Goal: Task Accomplishment & Management: Manage account settings

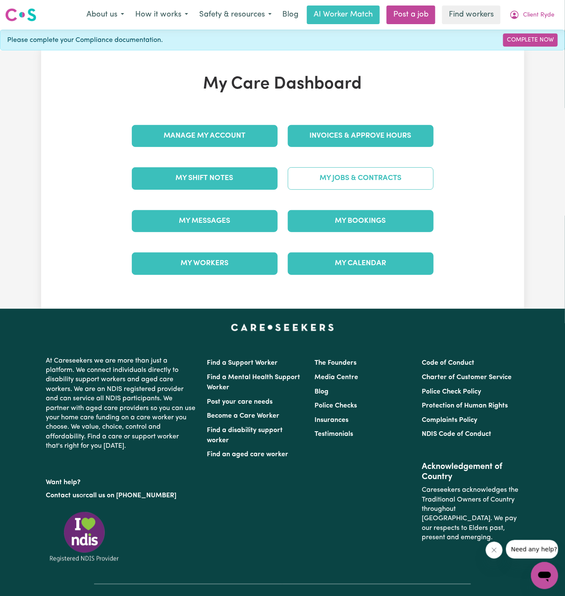
click at [362, 180] on link "My Jobs & Contracts" at bounding box center [361, 178] width 146 height 22
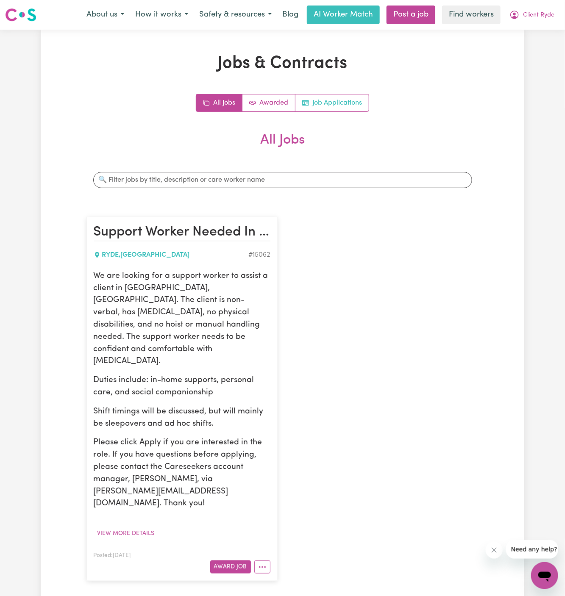
click at [331, 108] on link "Job Applications" at bounding box center [331, 103] width 73 height 17
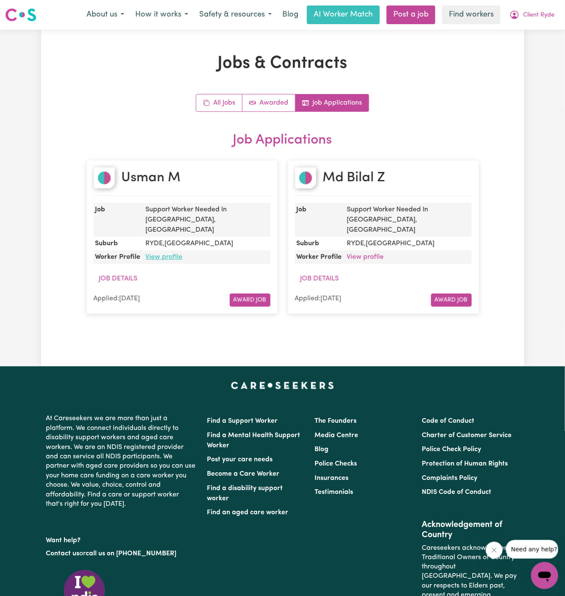
click at [167, 254] on link "View profile" at bounding box center [164, 257] width 37 height 7
click at [546, 15] on span "Client Ryde" at bounding box center [538, 15] width 31 height 9
click at [544, 48] on link "Logout" at bounding box center [526, 49] width 67 height 16
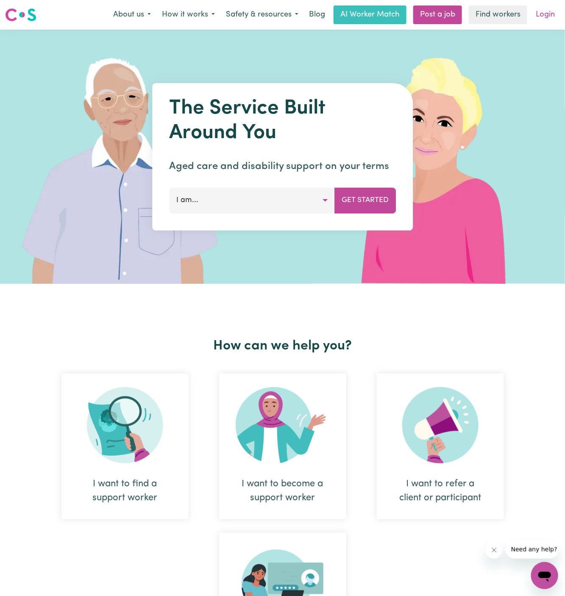
click at [541, 14] on link "Login" at bounding box center [545, 15] width 29 height 19
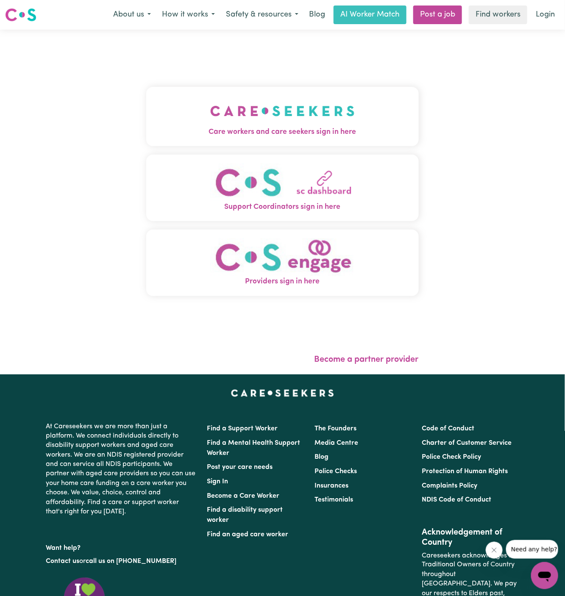
click at [289, 113] on img "Care workers and care seekers sign in here" at bounding box center [282, 110] width 145 height 31
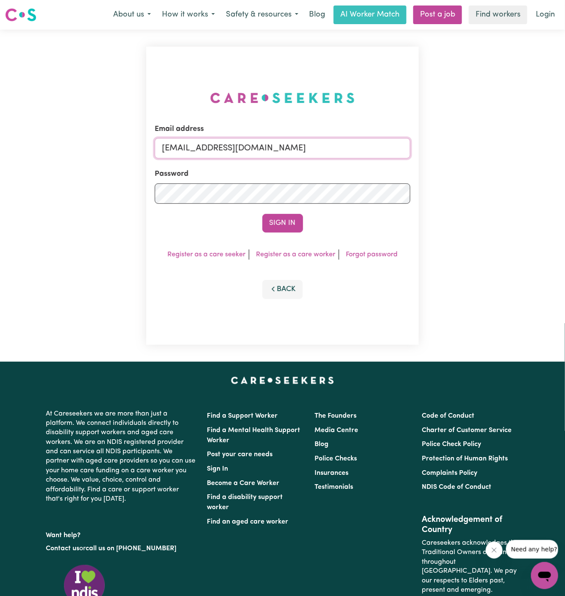
drag, startPoint x: 205, startPoint y: 151, endPoint x: 469, endPoint y: 149, distance: 264.1
click at [469, 149] on div "Email address superuser~GrahamWhiteKNC@careseekers.com.au Password Sign In Regi…" at bounding box center [282, 196] width 565 height 332
paste input "AmilagiMaileiV"
type input "superuser~AmilagiMaileiVC@careseekers.com.au"
click at [262, 214] on button "Sign In" at bounding box center [282, 223] width 41 height 19
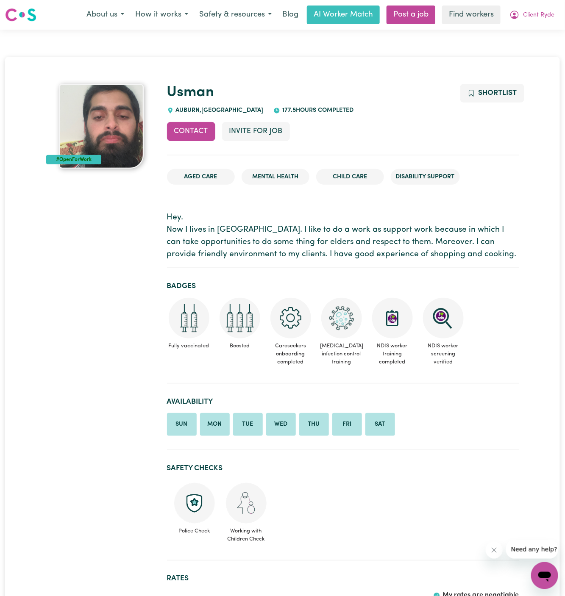
click at [237, 95] on h1 "Usman" at bounding box center [343, 93] width 352 height 18
copy link "Usman"
click at [189, 109] on span "AUBURN , New South Wales" at bounding box center [219, 110] width 90 height 6
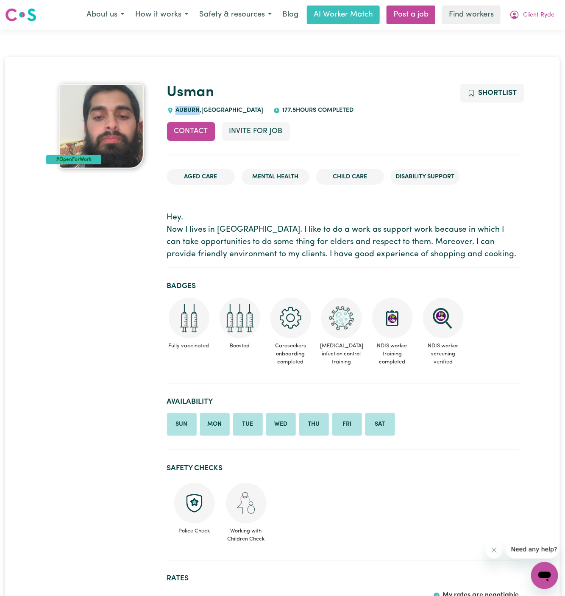
click at [189, 109] on span "AUBURN , New South Wales" at bounding box center [219, 110] width 90 height 6
copy span "AUBURN"
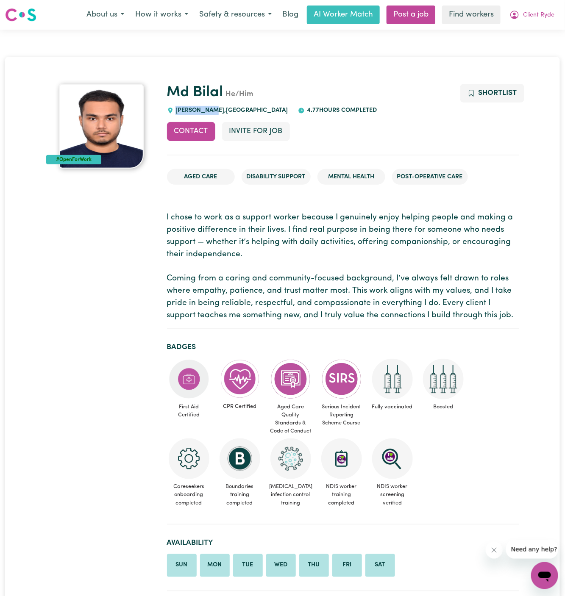
drag, startPoint x: 214, startPoint y: 109, endPoint x: 176, endPoint y: 109, distance: 37.3
click at [176, 109] on span "[GEOGRAPHIC_DATA] , [GEOGRAPHIC_DATA]" at bounding box center [231, 110] width 114 height 6
copy span "[PERSON_NAME]"
